Goal: Transaction & Acquisition: Purchase product/service

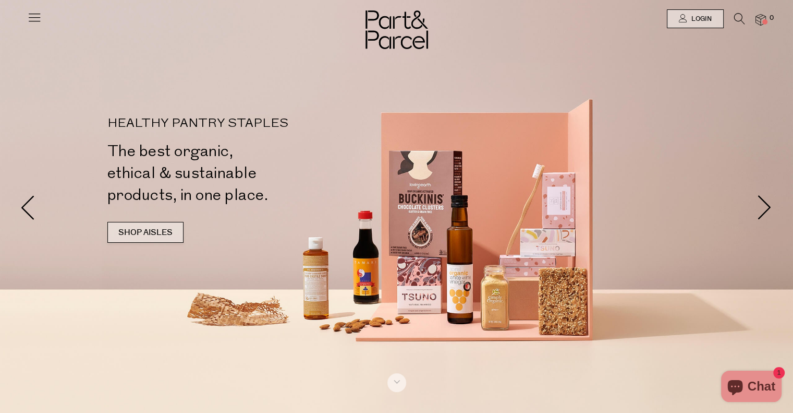
click at [140, 235] on link "SHOP AISLES" at bounding box center [145, 232] width 76 height 21
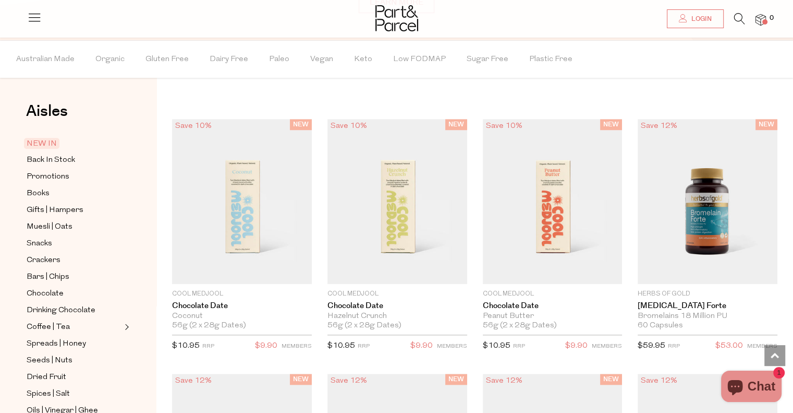
scroll to position [826, 0]
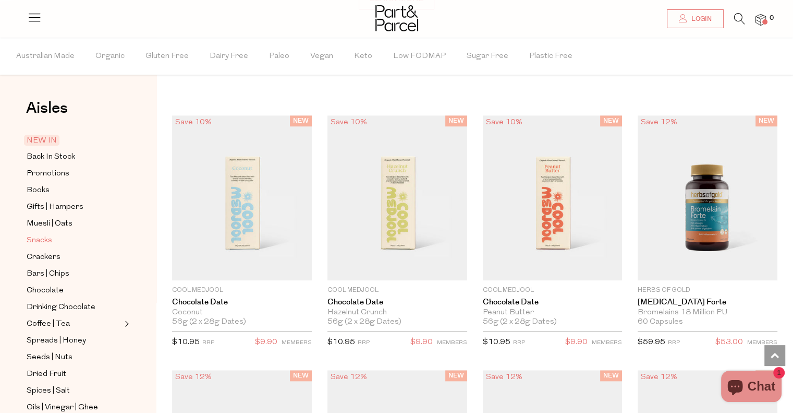
click at [47, 239] on span "Snacks" at bounding box center [40, 240] width 26 height 13
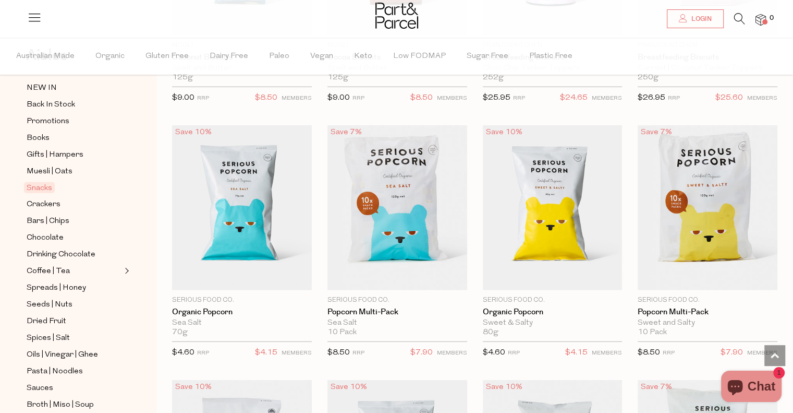
scroll to position [104, 0]
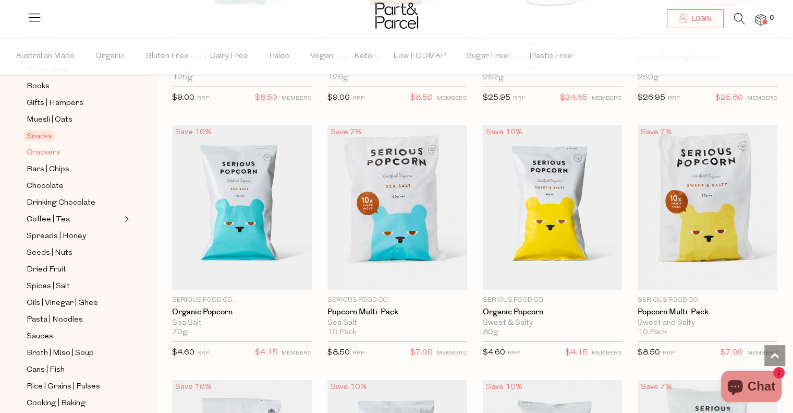
click at [40, 153] on span "Crackers" at bounding box center [44, 153] width 34 height 13
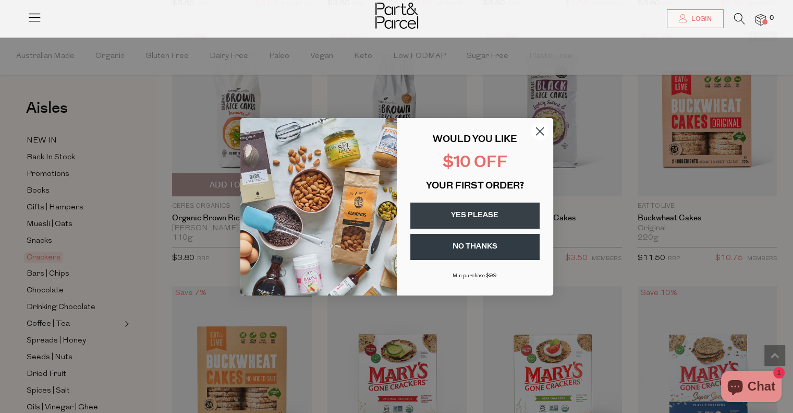
scroll to position [939, 0]
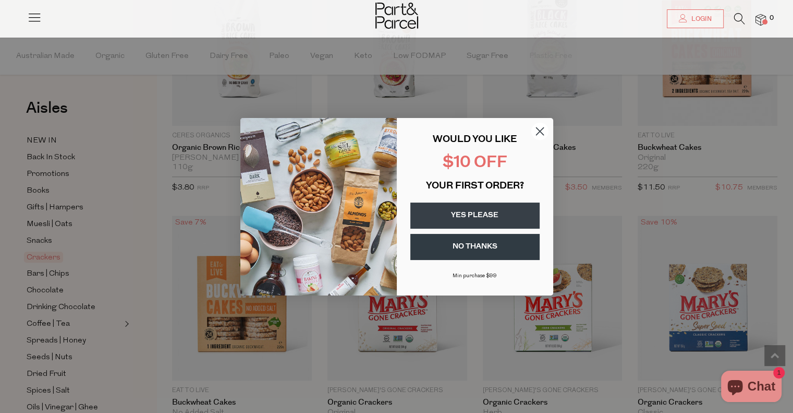
click at [536, 131] on circle "Close dialog" at bounding box center [539, 130] width 17 height 17
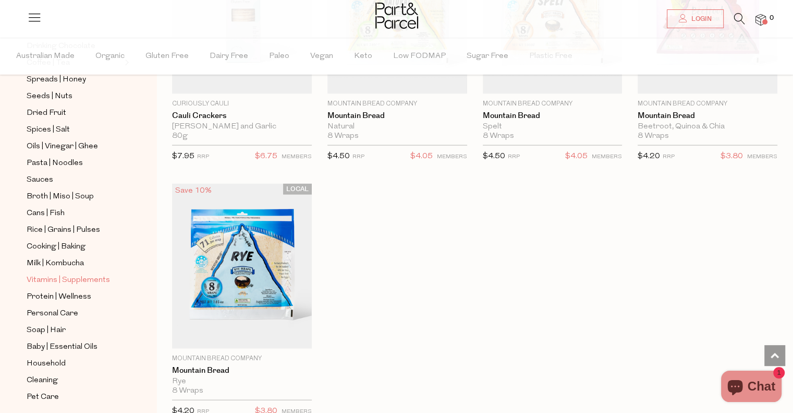
scroll to position [293, 0]
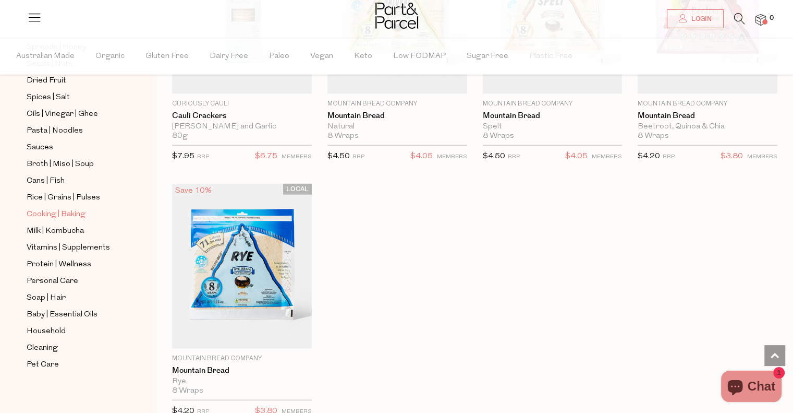
click at [42, 210] on span "Cooking | Baking" at bounding box center [56, 214] width 59 height 13
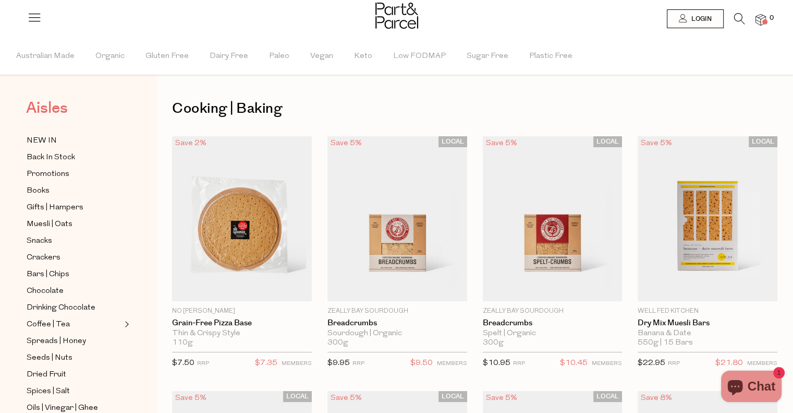
click at [59, 107] on span "Aisles" at bounding box center [47, 107] width 42 height 23
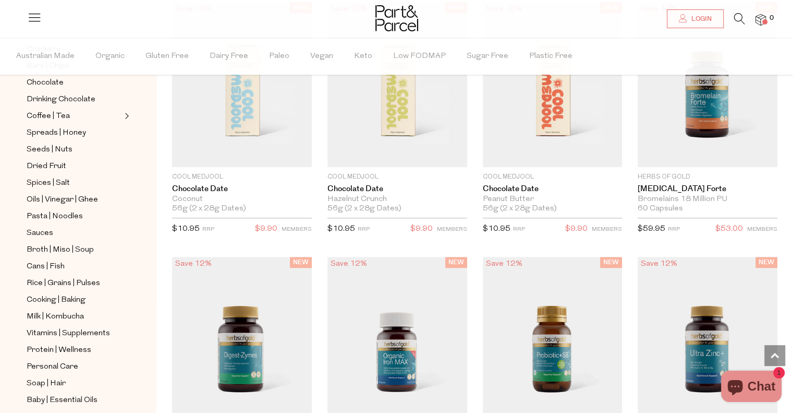
scroll to position [209, 0]
click at [51, 195] on span "Oils | Vinegar | Ghee" at bounding box center [62, 198] width 71 height 13
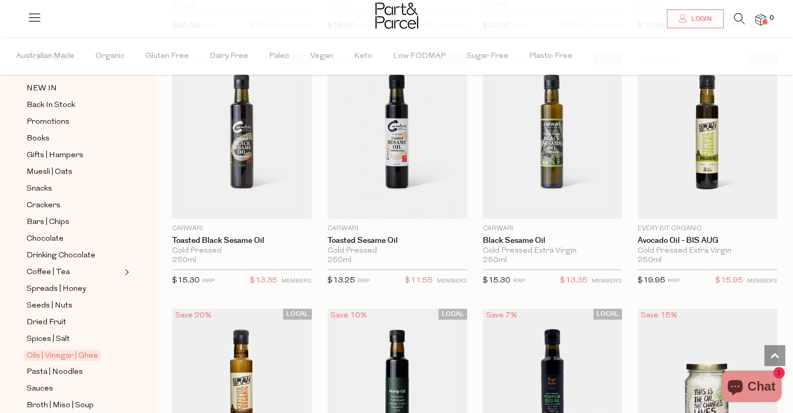
scroll to position [574, 0]
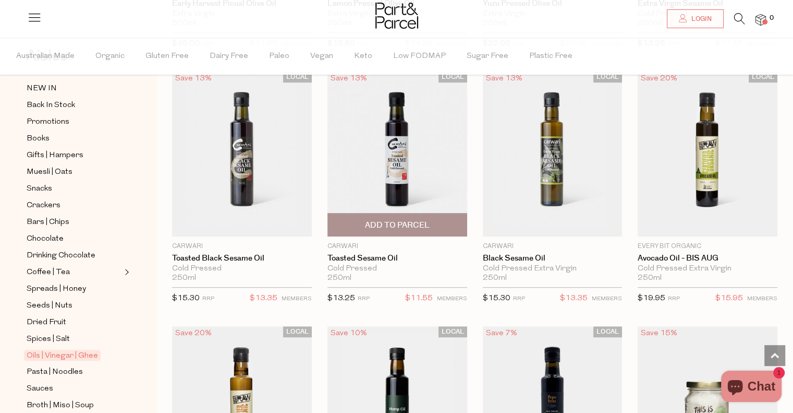
click at [402, 223] on span "Add To Parcel" at bounding box center [397, 225] width 65 height 11
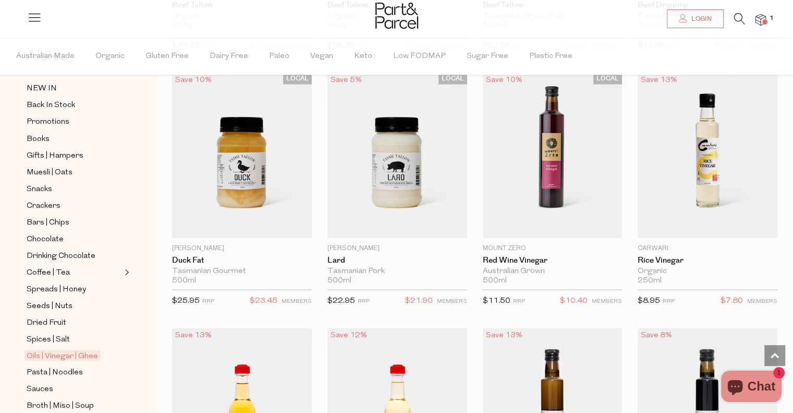
scroll to position [1825, 0]
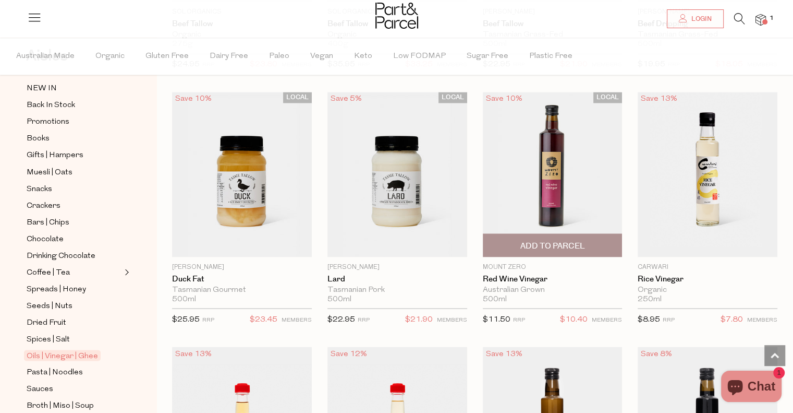
click at [549, 243] on span "Add To Parcel" at bounding box center [552, 245] width 65 height 11
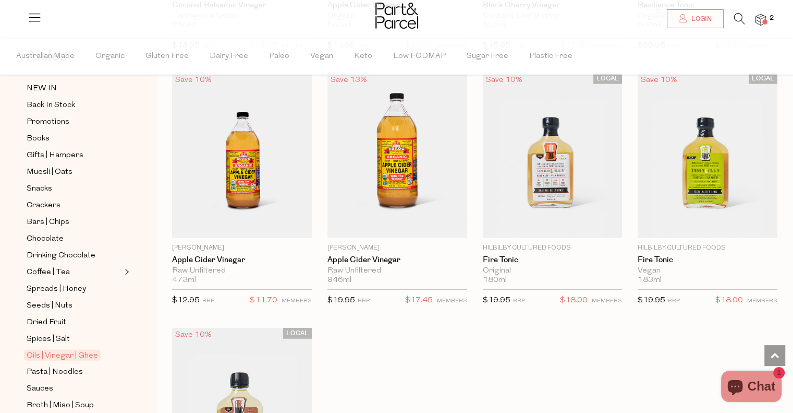
scroll to position [2347, 0]
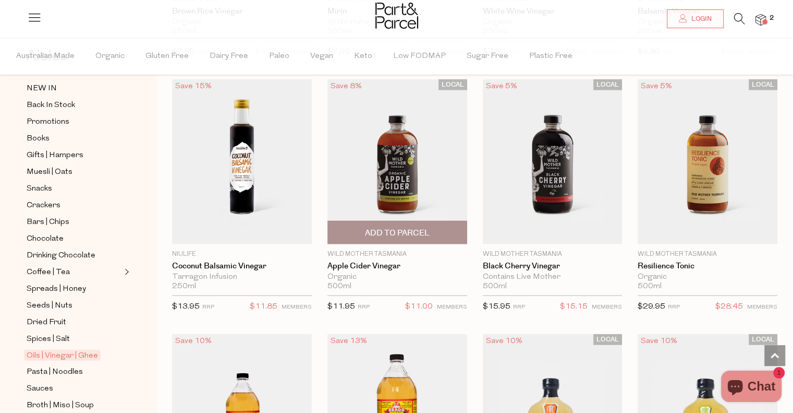
click at [396, 227] on span "Add To Parcel" at bounding box center [397, 232] width 65 height 11
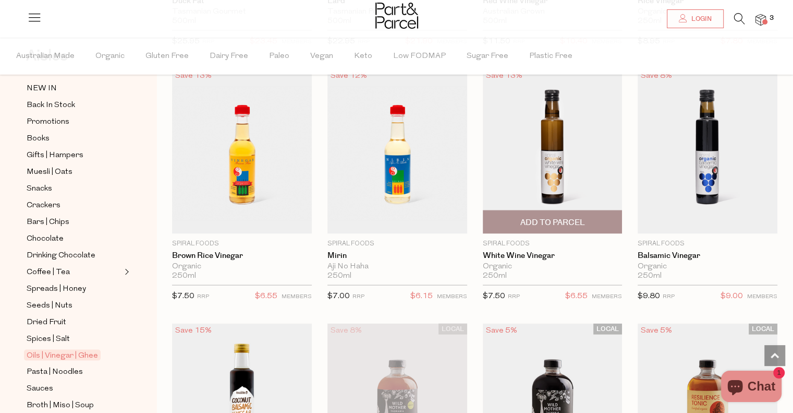
scroll to position [2086, 0]
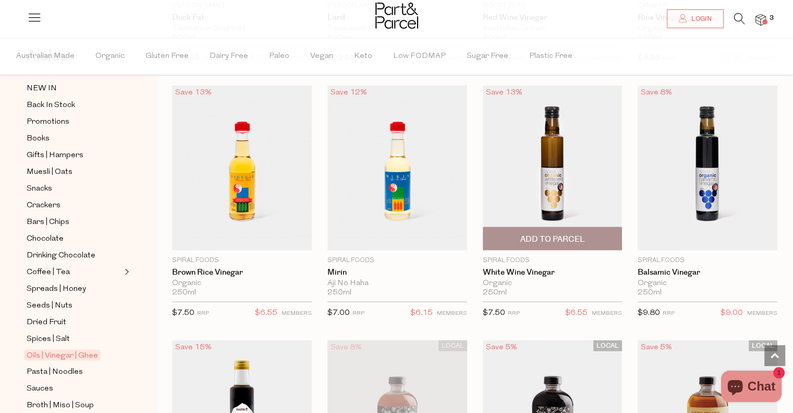
click at [565, 234] on span "Add To Parcel" at bounding box center [552, 239] width 65 height 11
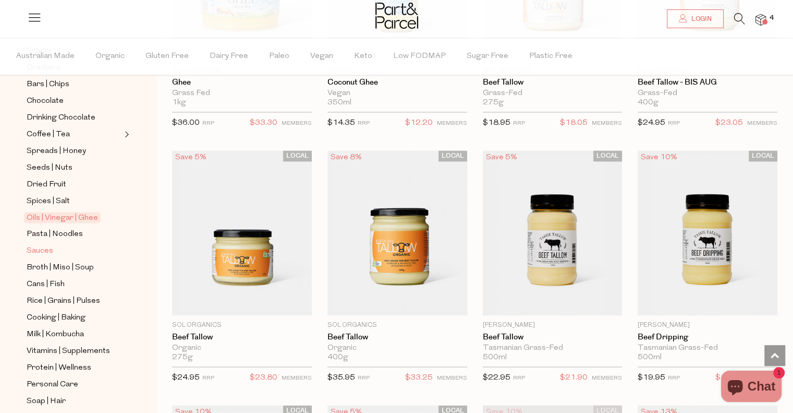
scroll to position [209, 0]
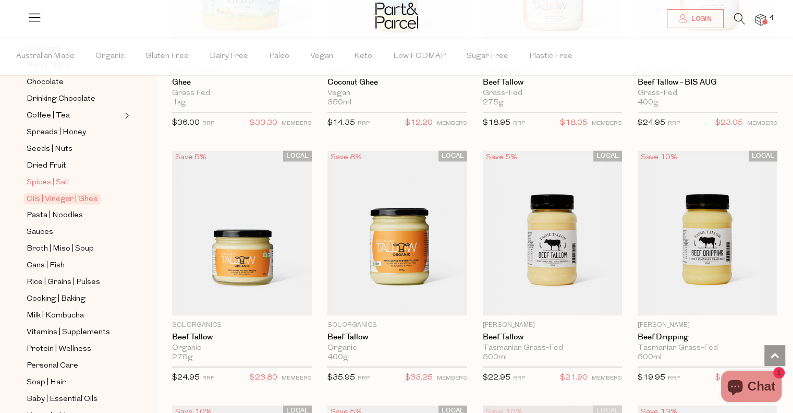
click at [47, 181] on span "Spices | Salt" at bounding box center [48, 182] width 43 height 13
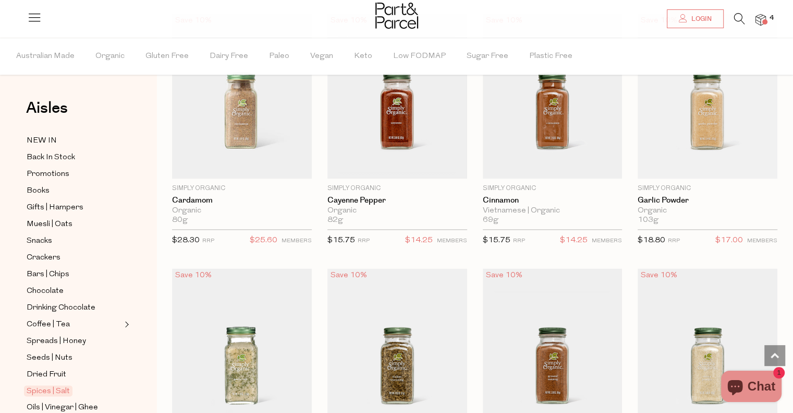
scroll to position [1356, 0]
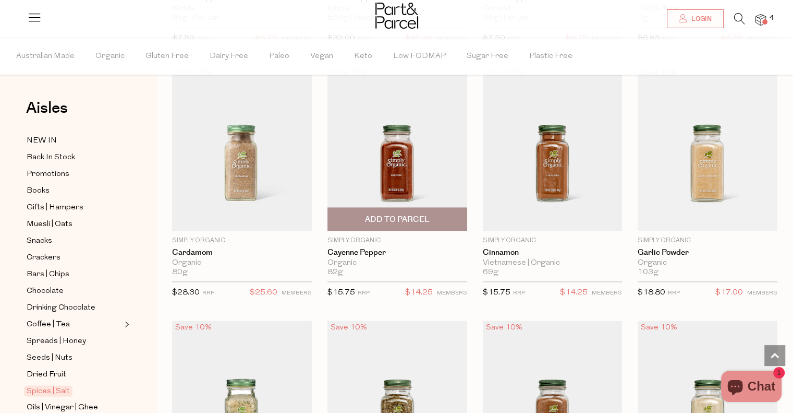
click at [406, 214] on span "Add To Parcel" at bounding box center [397, 219] width 65 height 11
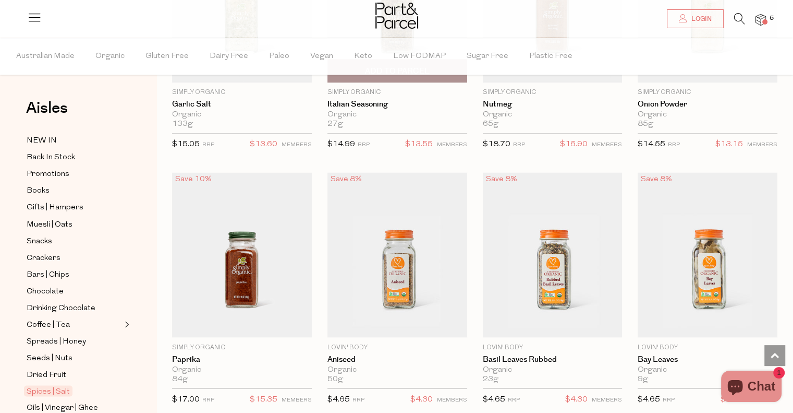
scroll to position [1773, 0]
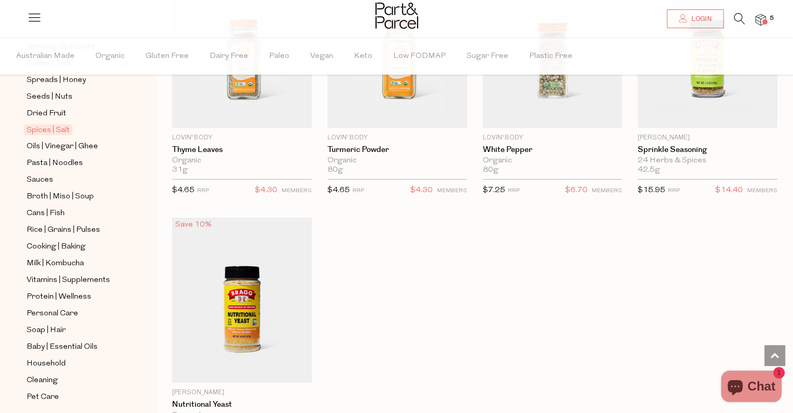
scroll to position [209, 0]
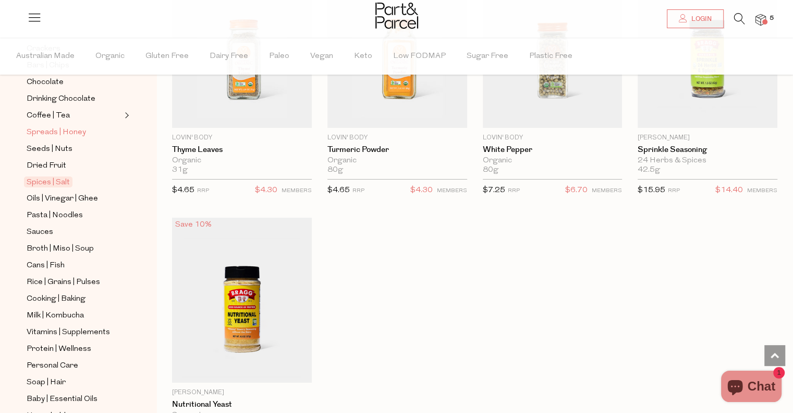
click at [54, 126] on span "Spreads | Honey" at bounding box center [56, 132] width 59 height 13
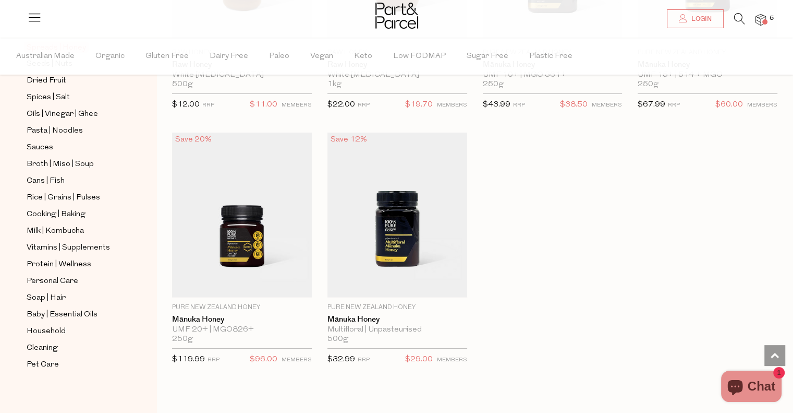
scroll to position [3083, 0]
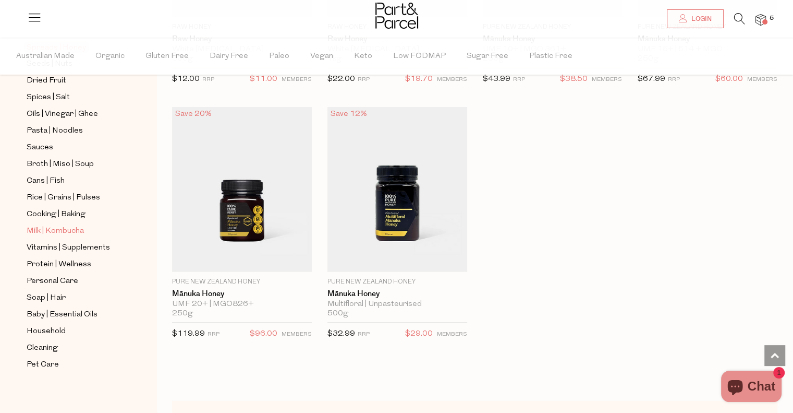
click at [51, 227] on span "Milk | Kombucha" at bounding box center [55, 231] width 57 height 13
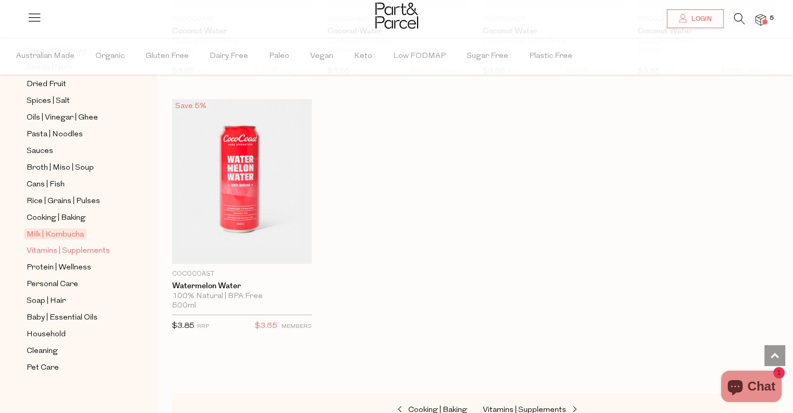
scroll to position [293, 0]
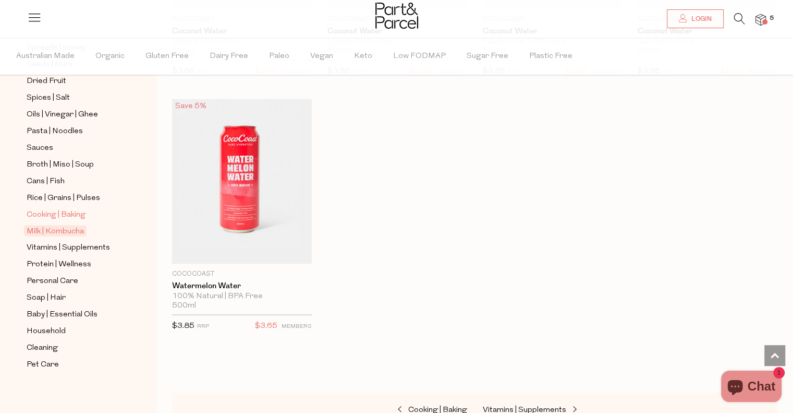
click at [46, 210] on span "Cooking | Baking" at bounding box center [56, 215] width 59 height 13
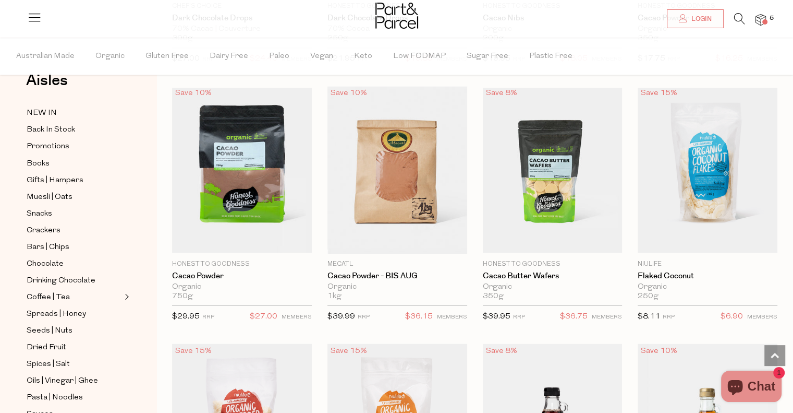
scroll to position [52, 0]
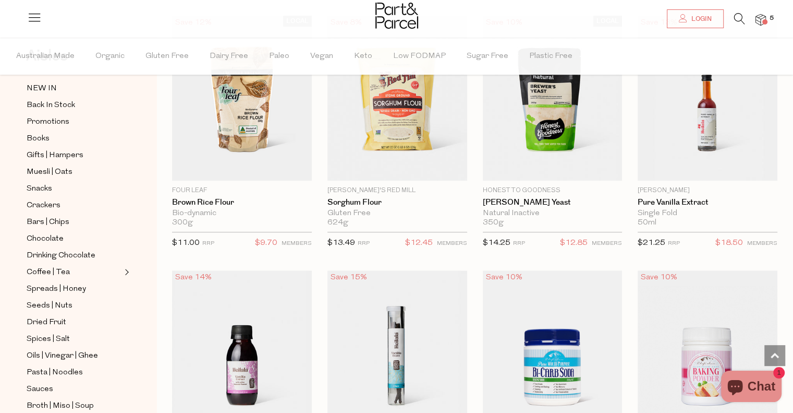
scroll to position [4700, 0]
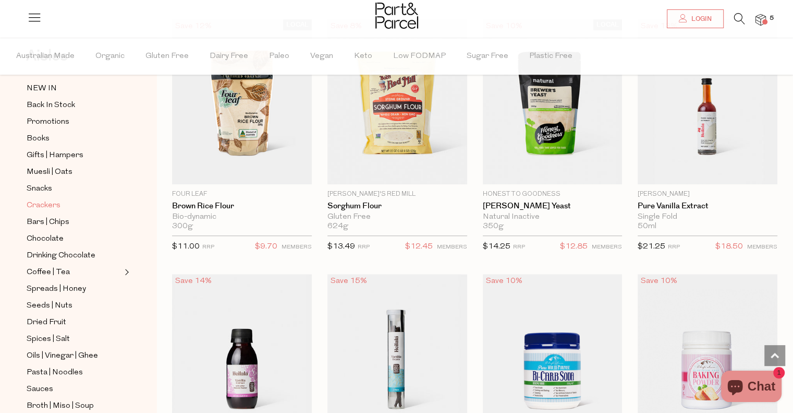
click at [38, 202] on span "Crackers" at bounding box center [44, 205] width 34 height 13
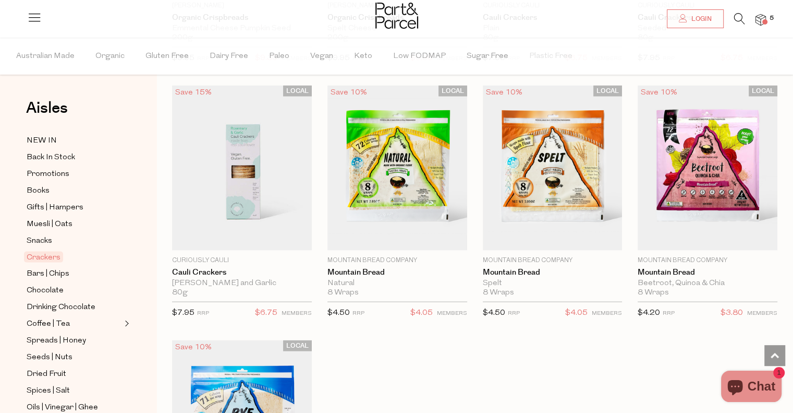
scroll to position [2138, 0]
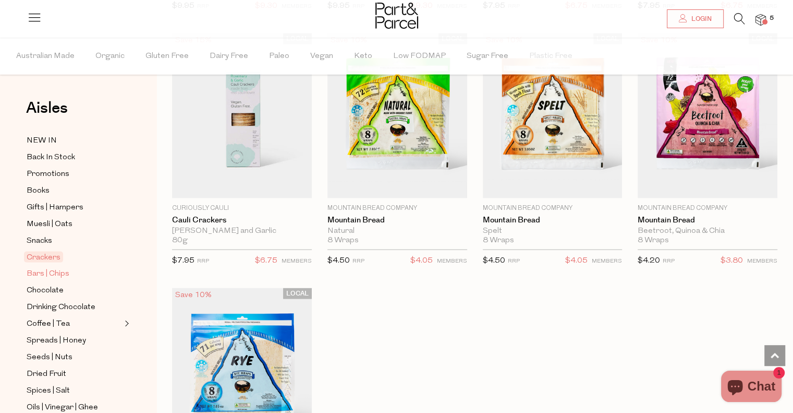
click at [55, 272] on span "Bars | Chips" at bounding box center [48, 274] width 43 height 13
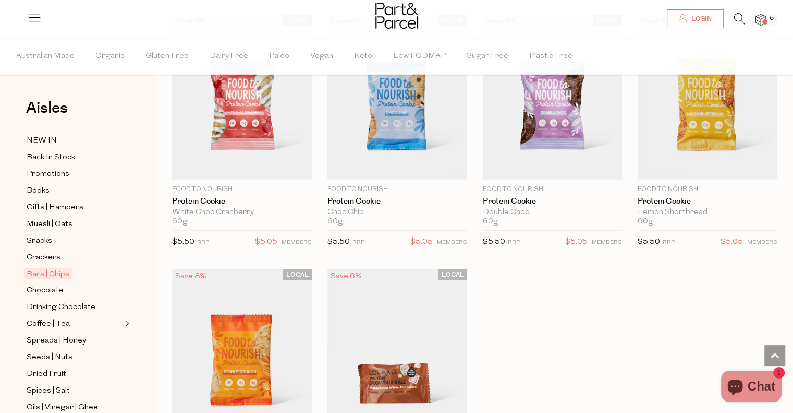
scroll to position [3234, 0]
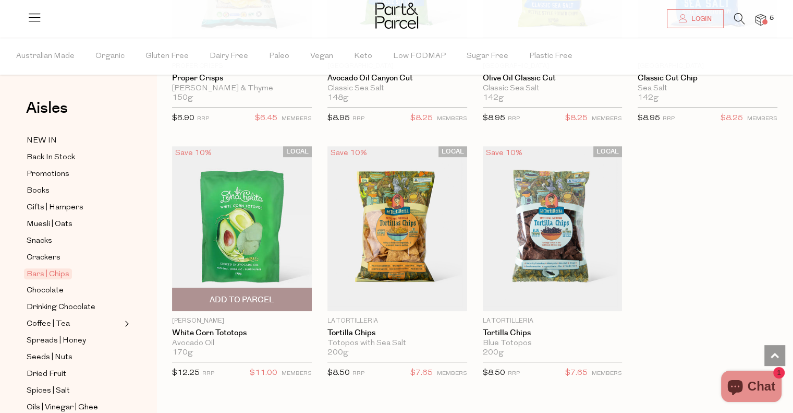
scroll to position [4120, 0]
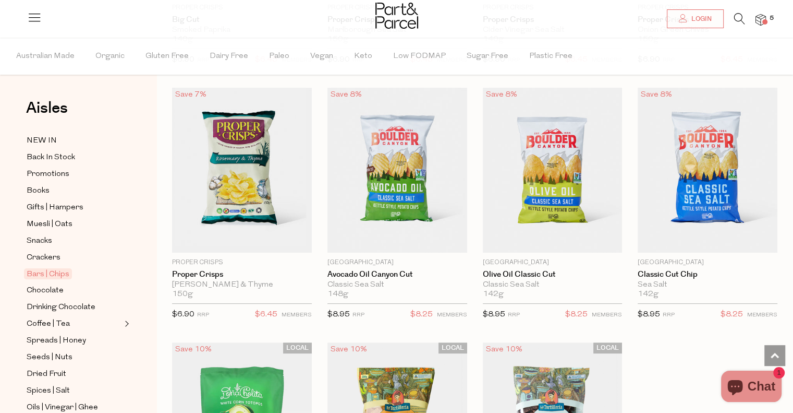
click at [757, 17] on img at bounding box center [761, 20] width 10 height 12
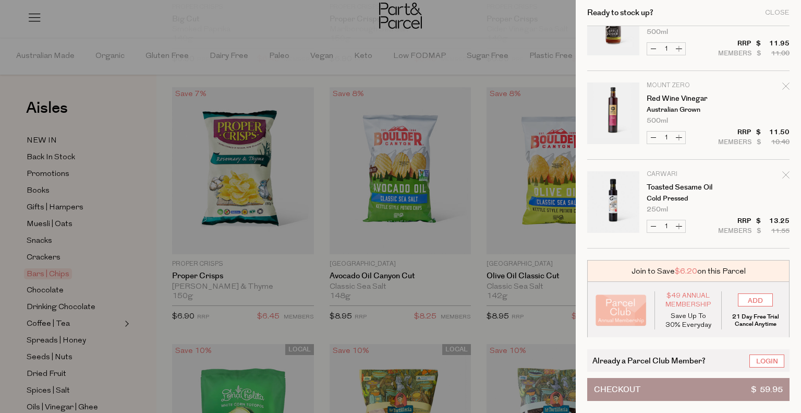
scroll to position [222, 0]
click at [633, 388] on span "Checkout" at bounding box center [617, 389] width 46 height 22
